Goal: Entertainment & Leisure: Consume media (video, audio)

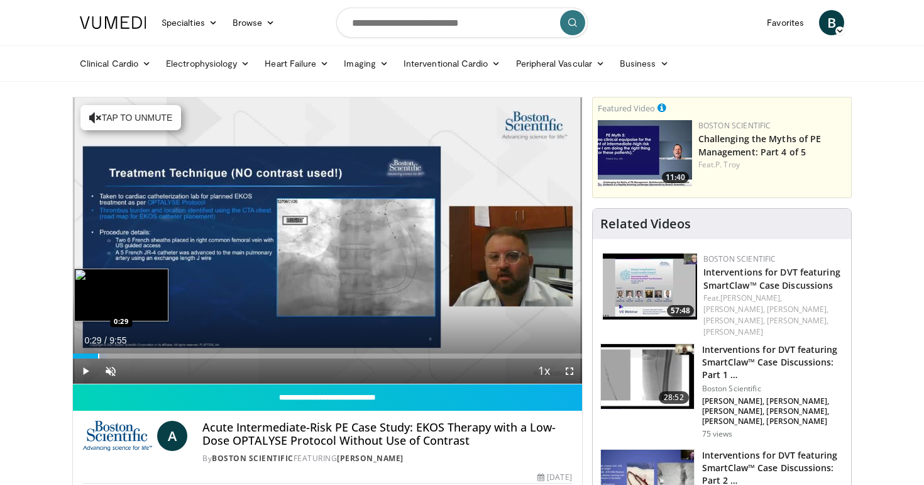
click at [98, 356] on div "Progress Bar" at bounding box center [98, 355] width 1 height 5
click at [116, 357] on div "Progress Bar" at bounding box center [116, 355] width 1 height 5
click at [131, 355] on div "10 seconds Tap to unmute" at bounding box center [327, 240] width 509 height 286
click at [126, 351] on div "Loaded : 19.97% 0:51 1:02" at bounding box center [327, 352] width 509 height 12
click at [142, 353] on div "Progress Bar" at bounding box center [142, 355] width 82 height 5
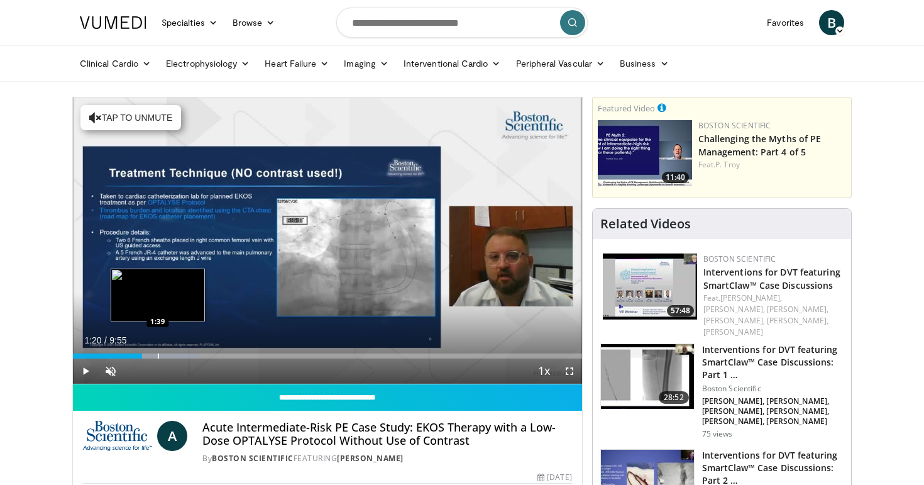
click at [158, 354] on div "Progress Bar" at bounding box center [158, 355] width 1 height 5
click at [172, 353] on div "Progress Bar" at bounding box center [172, 355] width 1 height 5
click at [187, 355] on div "Progress Bar" at bounding box center [187, 355] width 1 height 5
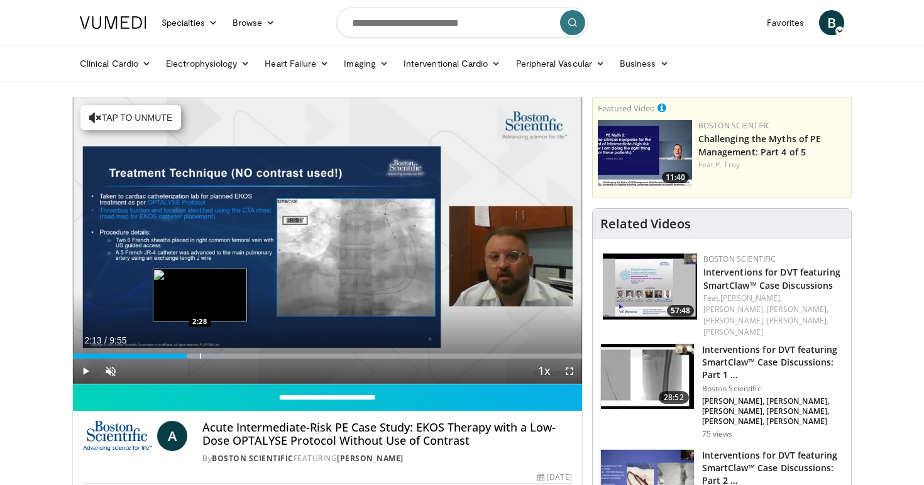
click at [202, 355] on div "Progress Bar" at bounding box center [194, 355] width 65 height 5
click at [210, 355] on div "Progress Bar" at bounding box center [209, 355] width 1 height 5
click at [227, 355] on div "Progress Bar" at bounding box center [227, 355] width 1 height 5
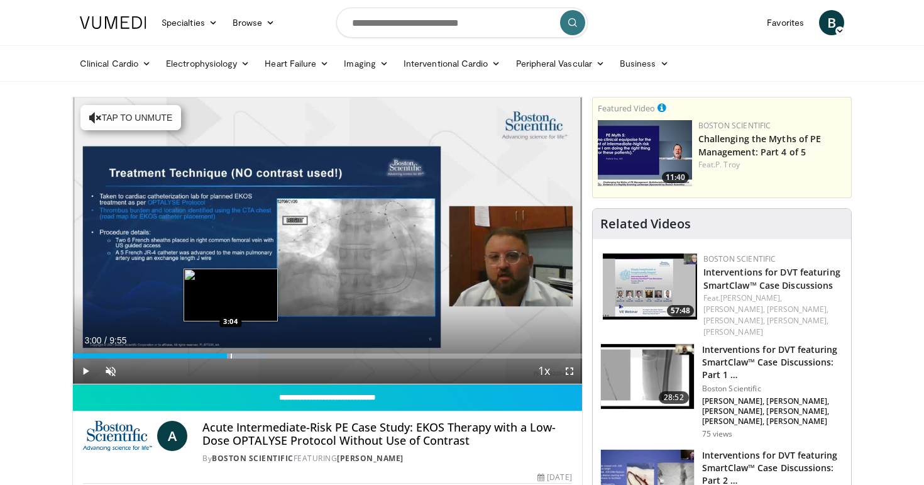
click at [252, 354] on div "Progress Bar" at bounding box center [235, 355] width 66 height 5
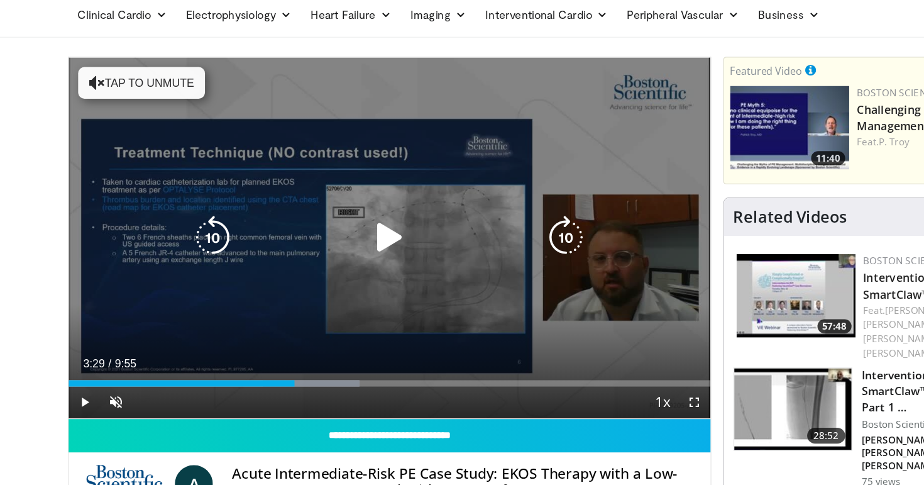
click at [322, 245] on icon "Video Player" at bounding box center [327, 240] width 35 height 35
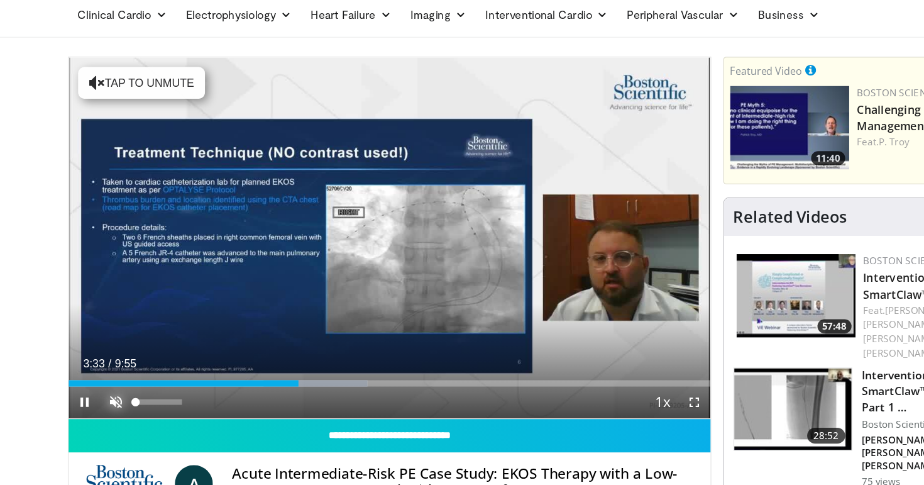
click at [118, 371] on span "Video Player" at bounding box center [110, 370] width 25 height 25
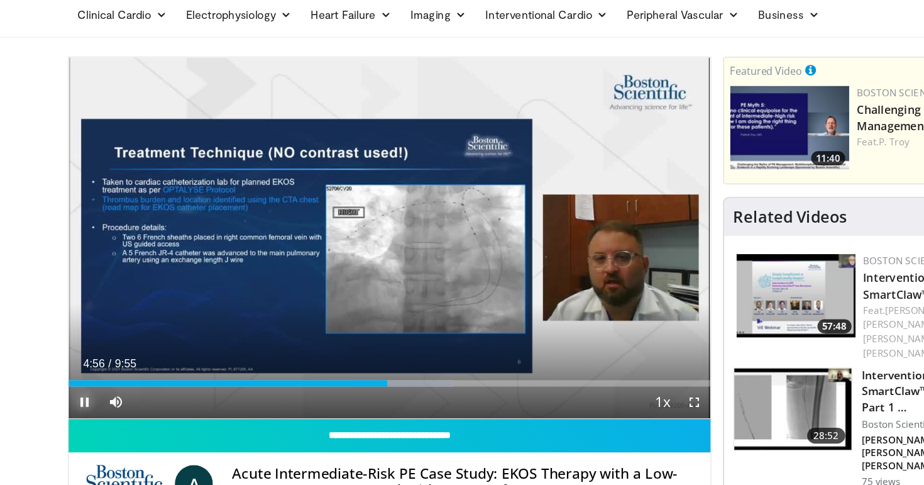
click at [81, 375] on span "Video Player" at bounding box center [85, 370] width 25 height 25
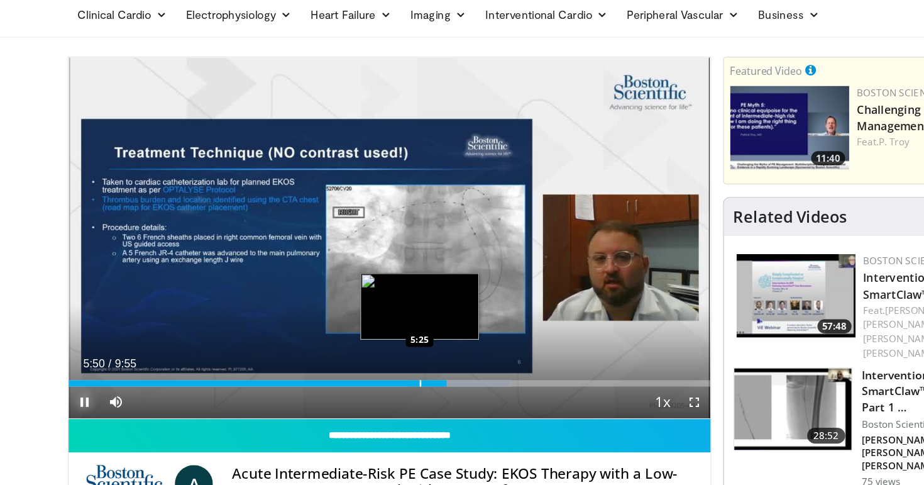
click at [351, 355] on div "Progress Bar" at bounding box center [351, 355] width 1 height 5
click at [366, 355] on div "Progress Bar" at bounding box center [366, 355] width 1 height 5
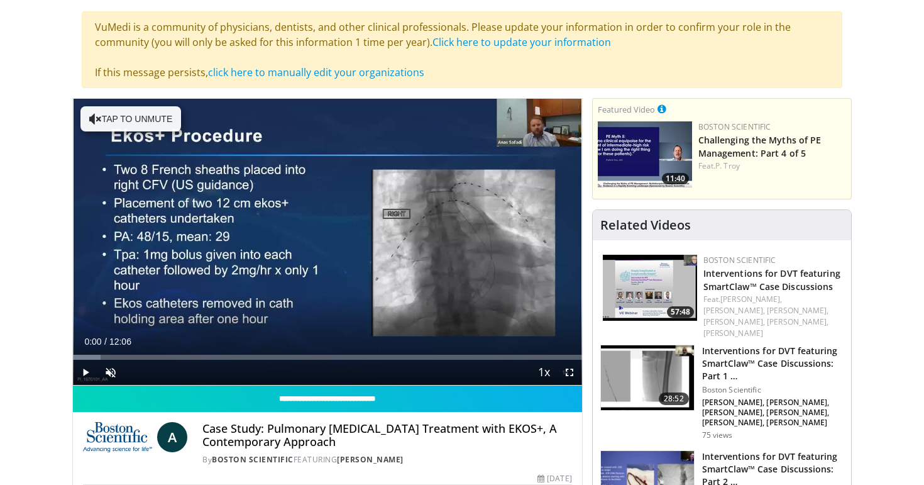
scroll to position [121, 0]
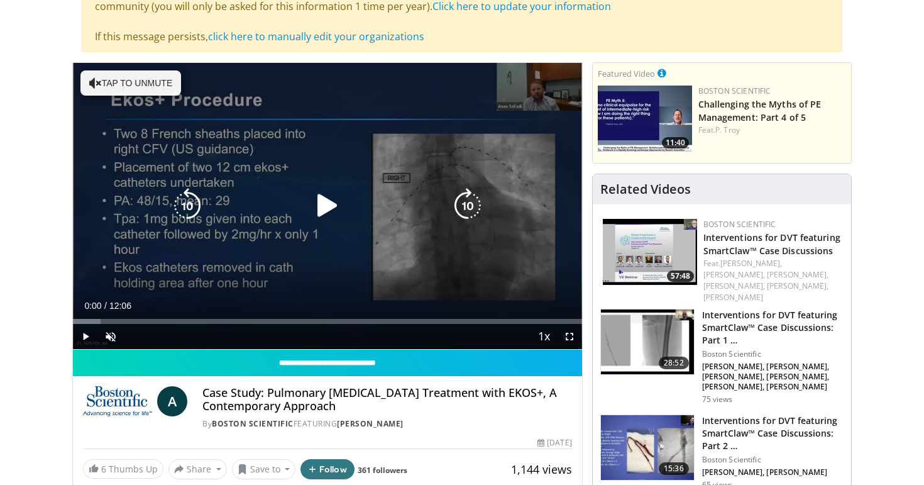
click at [119, 89] on button "Tap to unmute" at bounding box center [130, 82] width 101 height 25
click at [322, 212] on icon "Video Player" at bounding box center [327, 205] width 35 height 35
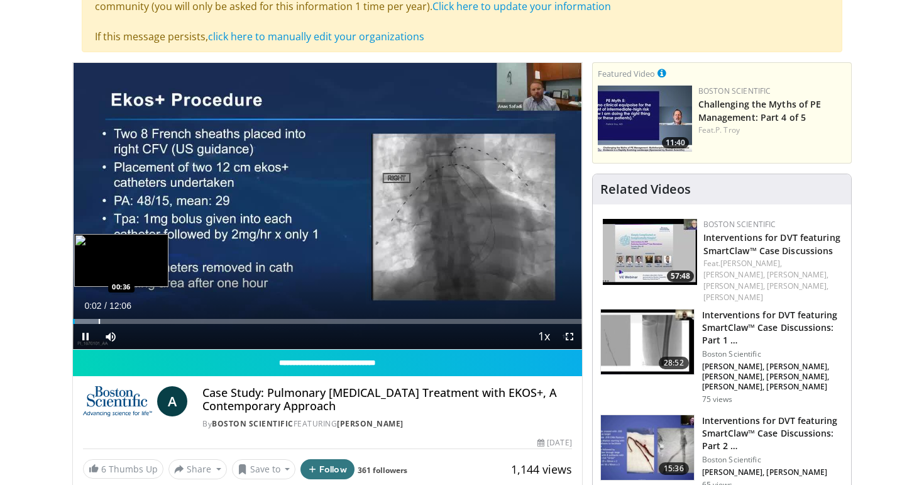
click at [99, 317] on div "Loaded : 5.45% 00:02 00:36" at bounding box center [327, 318] width 509 height 12
click at [136, 319] on div "Progress Bar" at bounding box center [136, 321] width 1 height 5
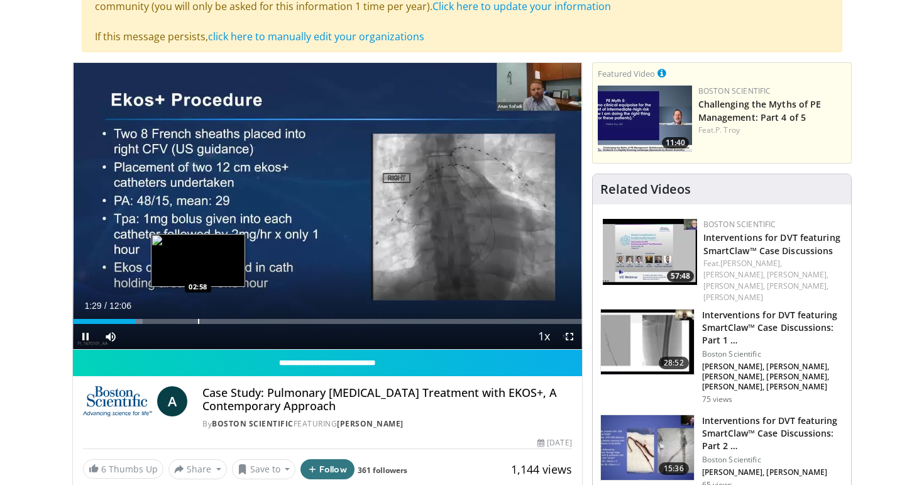
click at [198, 319] on div "Progress Bar" at bounding box center [198, 321] width 1 height 5
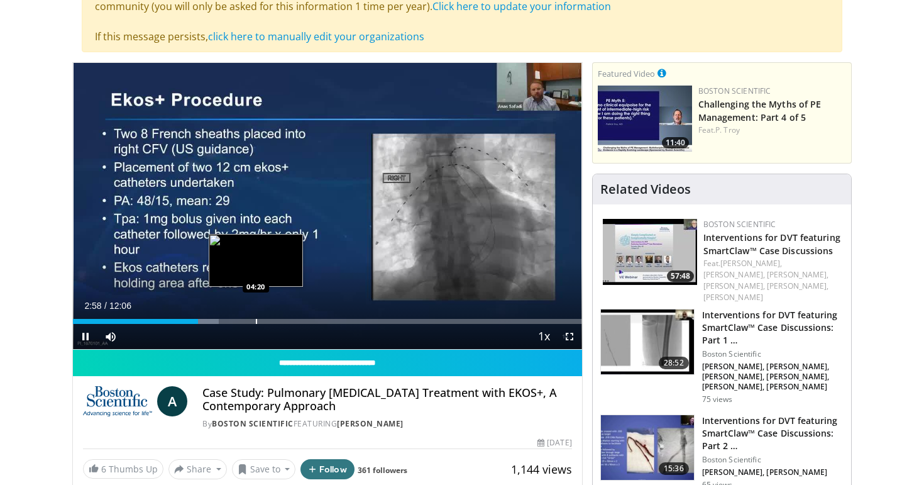
click at [256, 316] on div "Loaded : 28.68% 02:58 04:20" at bounding box center [327, 318] width 509 height 12
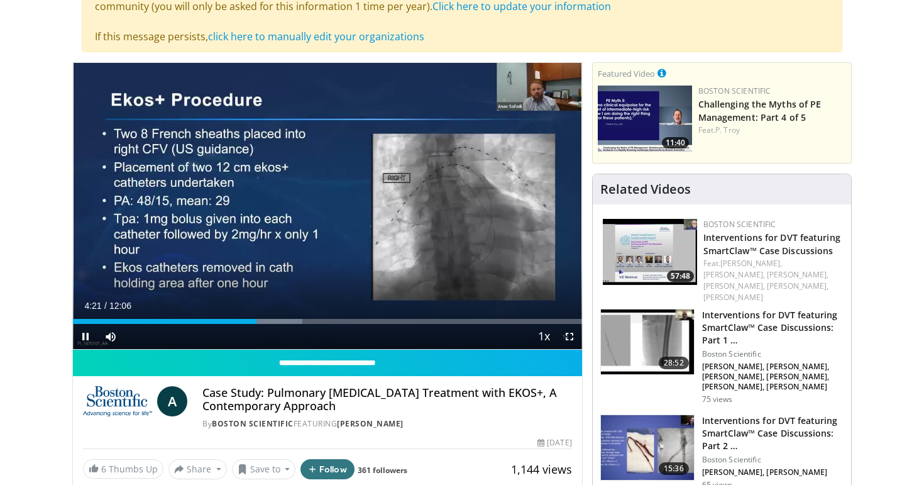
click at [223, 324] on div "Current Time 4:21 / Duration 12:06 Pause Skip Backward Skip Forward Mute Loaded…" at bounding box center [327, 336] width 509 height 25
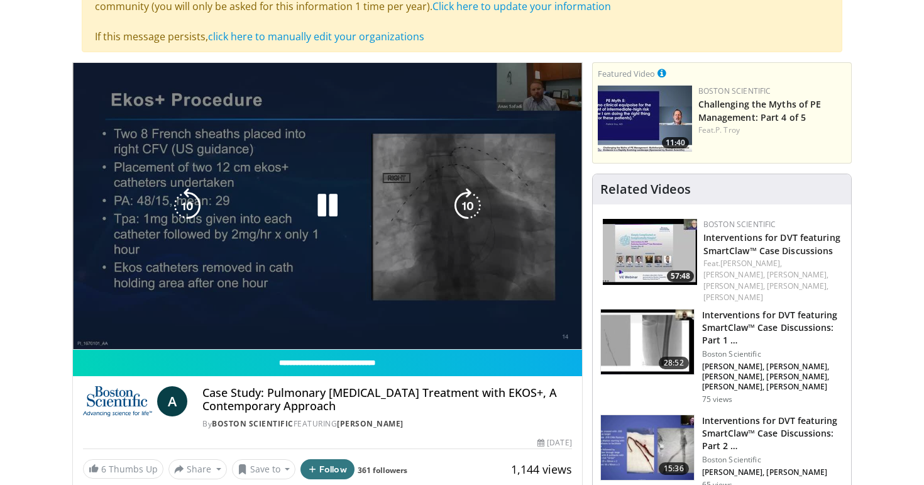
click at [201, 322] on video-js "**********" at bounding box center [327, 206] width 509 height 287
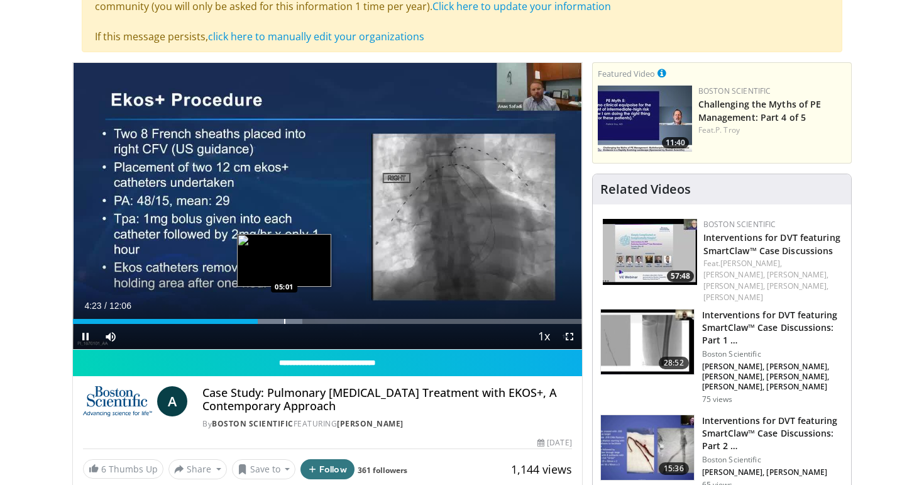
click at [283, 316] on div "Loaded : 45.07% 04:23 05:01" at bounding box center [327, 318] width 509 height 12
click at [267, 319] on div "05:02" at bounding box center [170, 321] width 194 height 5
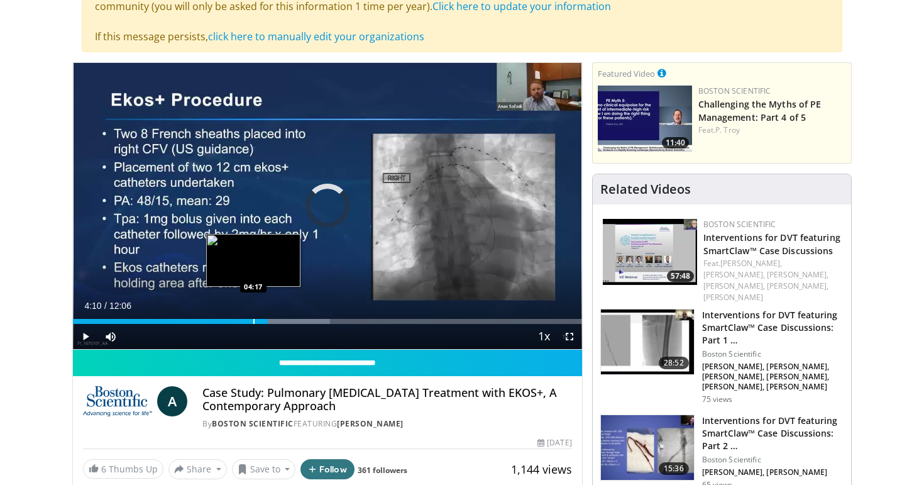
click at [248, 319] on div "04:10" at bounding box center [170, 321] width 195 height 5
click at [258, 317] on div "Loaded : 43.71% 04:10 04:23" at bounding box center [327, 318] width 509 height 12
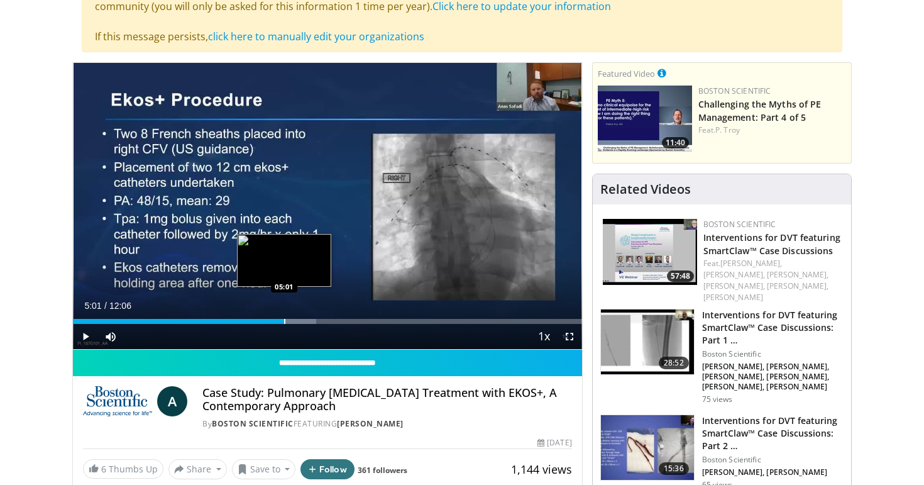
click at [284, 319] on div "Progress Bar" at bounding box center [284, 321] width 1 height 5
click at [312, 321] on div "Progress Bar" at bounding box center [312, 321] width 1 height 5
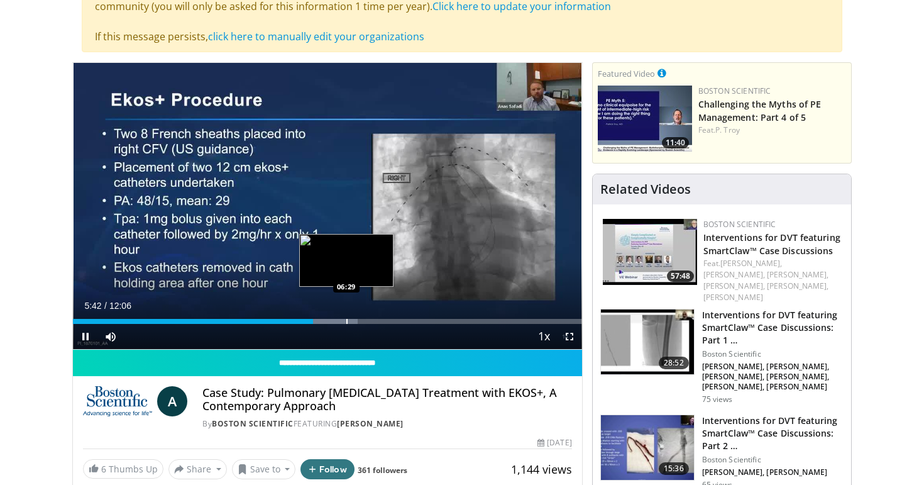
click at [346, 319] on div "Progress Bar" at bounding box center [346, 321] width 1 height 5
click at [371, 322] on div "Progress Bar" at bounding box center [371, 321] width 1 height 5
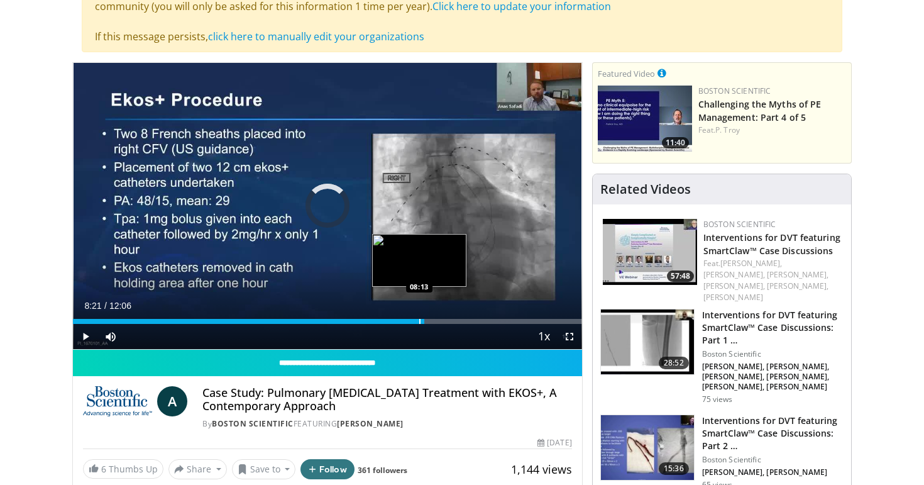
click at [424, 323] on div "Loaded : 67.48% 07:06 08:13" at bounding box center [327, 321] width 509 height 5
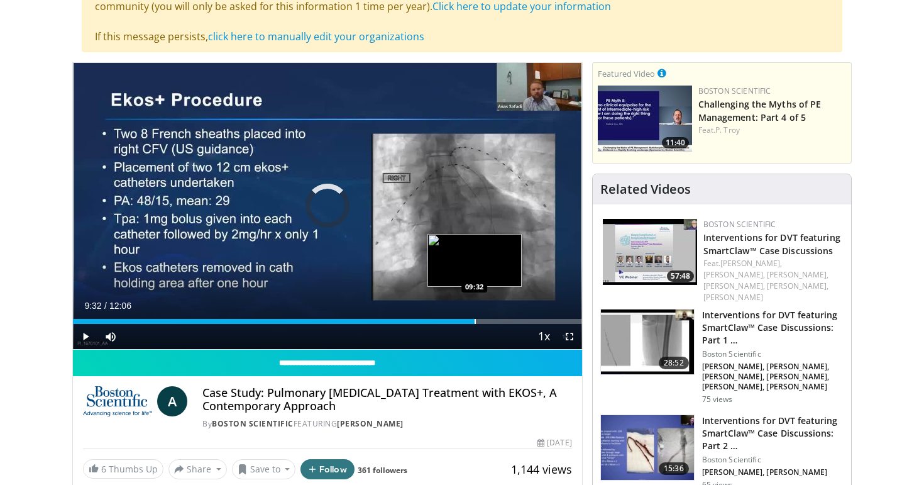
click at [475, 321] on div "Progress Bar" at bounding box center [475, 321] width 1 height 5
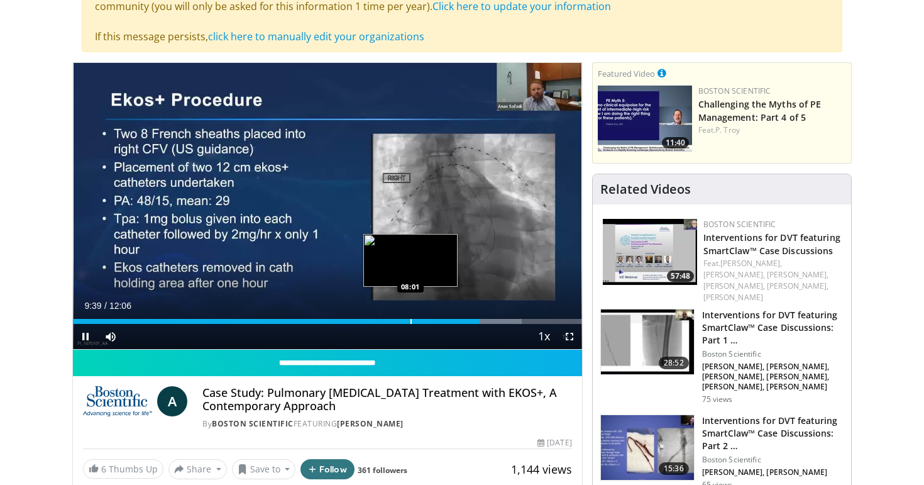
click at [409, 320] on div "Loaded : 88.14% 09:39 08:01" at bounding box center [327, 321] width 509 height 5
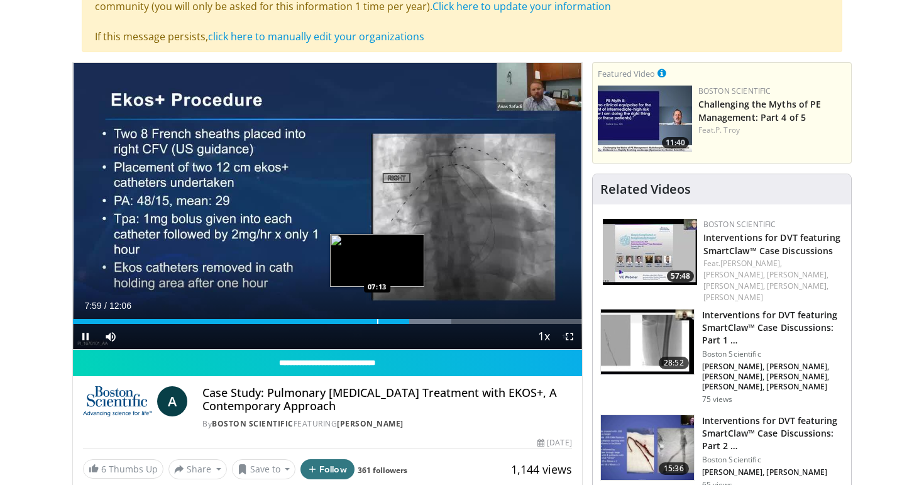
click at [376, 320] on div "07:59" at bounding box center [241, 321] width 336 height 5
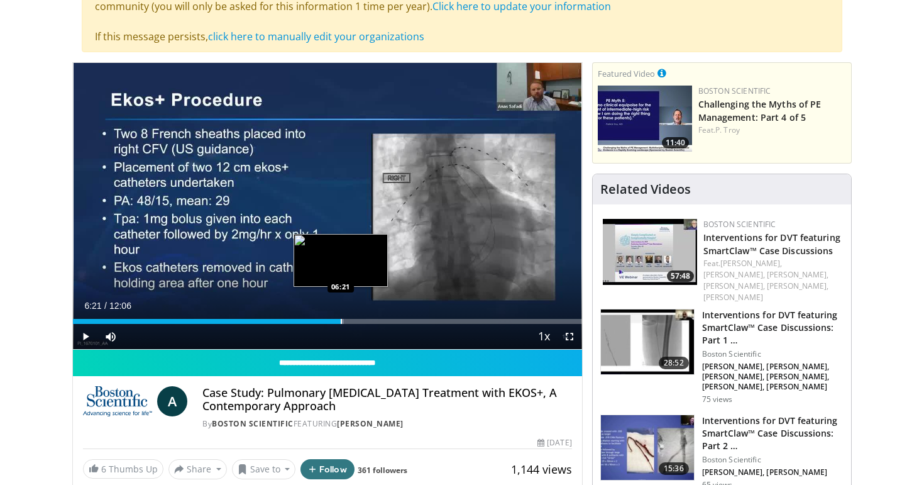
click at [341, 319] on div "Progress Bar" at bounding box center [341, 321] width 1 height 5
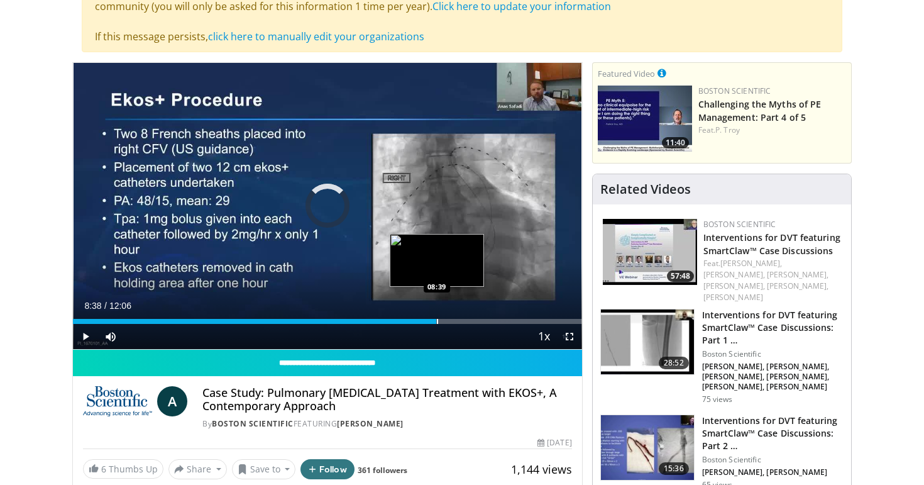
click at [436, 317] on div "Loaded : 65.56% 08:38 08:39" at bounding box center [327, 318] width 509 height 12
